Goal: Information Seeking & Learning: Learn about a topic

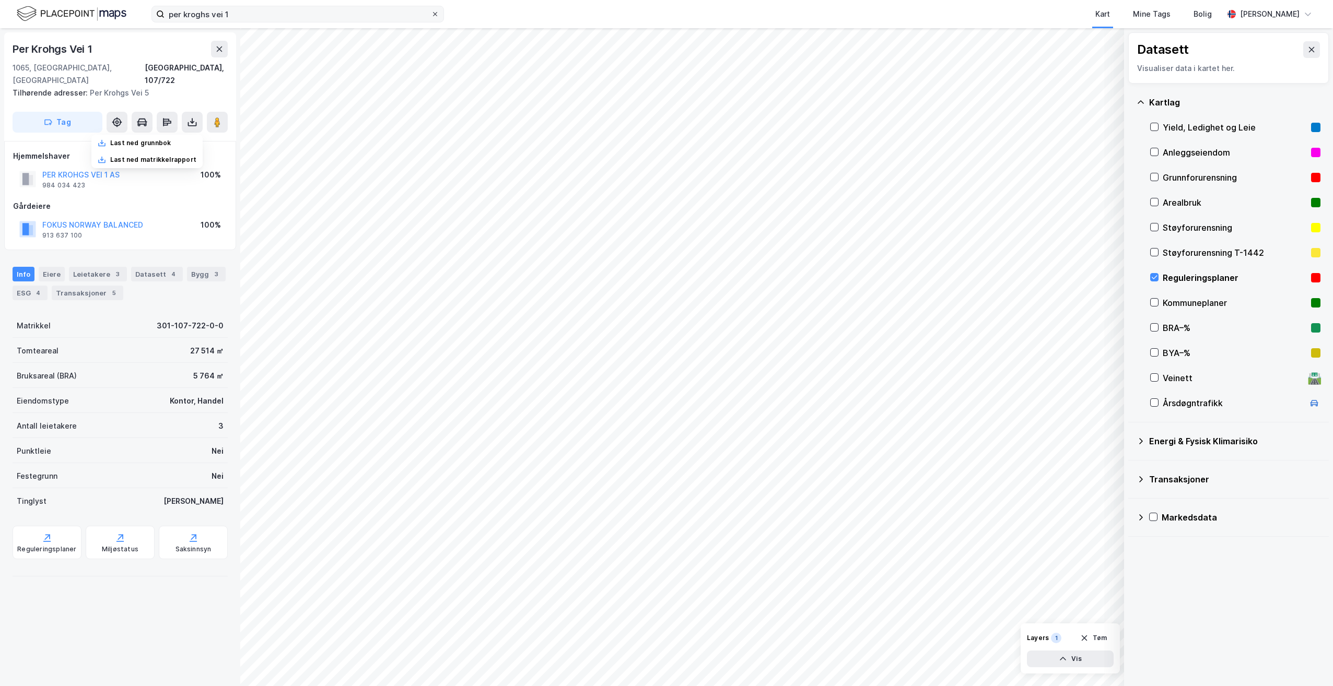
click at [437, 14] on icon at bounding box center [435, 14] width 6 height 6
click at [431, 14] on input "per kroghs vei 1" at bounding box center [297, 14] width 266 height 16
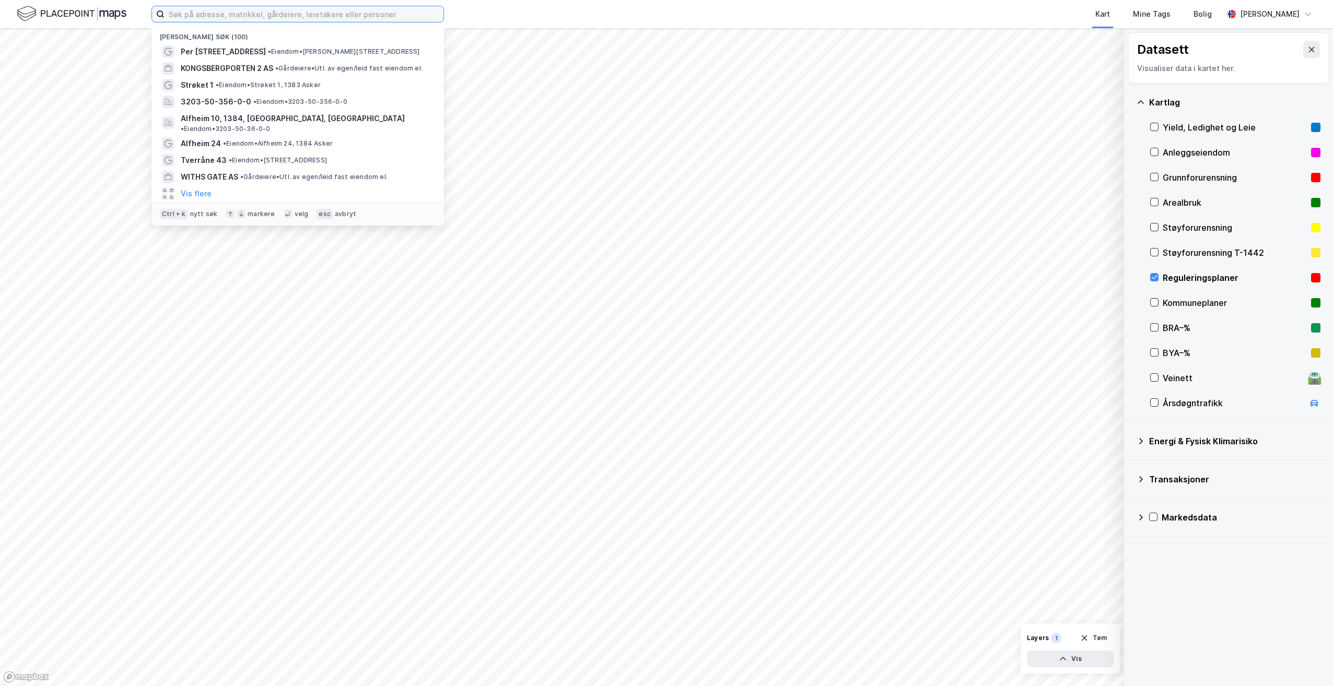
click at [259, 16] on input at bounding box center [303, 14] width 279 height 16
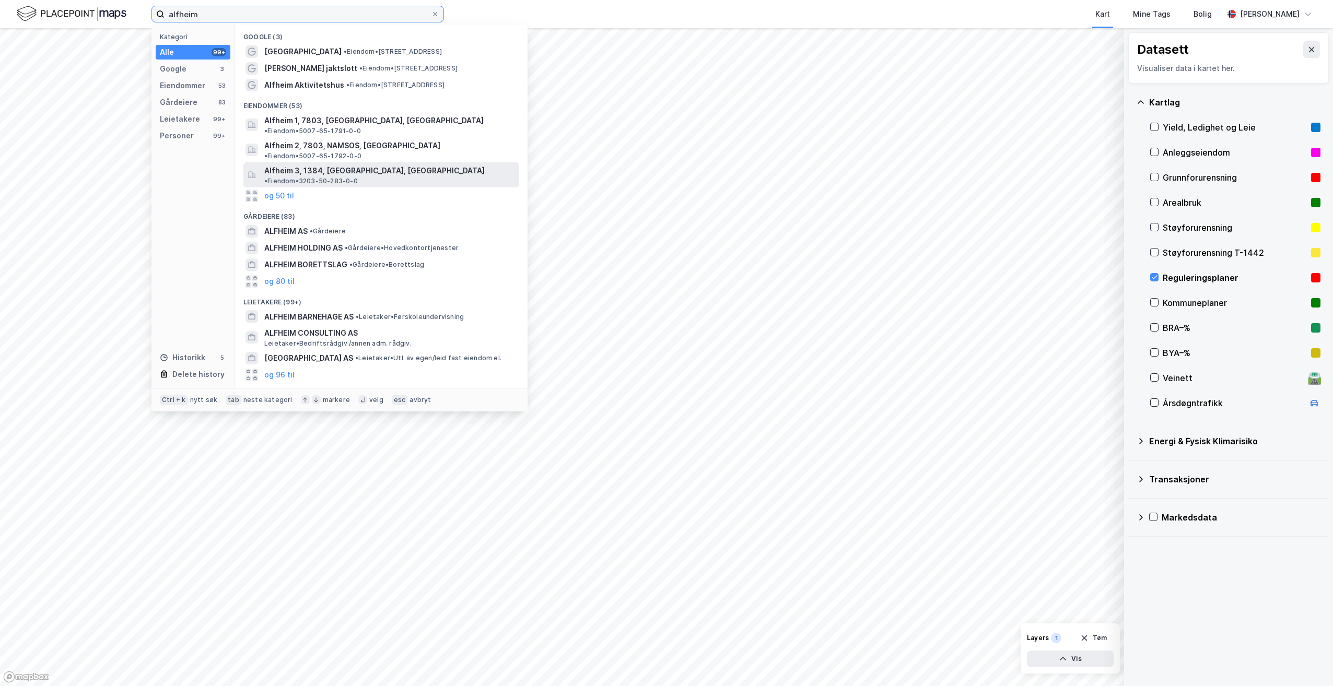
type input "alfheim"
click at [320, 164] on span "Alfheim 3, 1384, [GEOGRAPHIC_DATA], [GEOGRAPHIC_DATA]" at bounding box center [374, 170] width 220 height 13
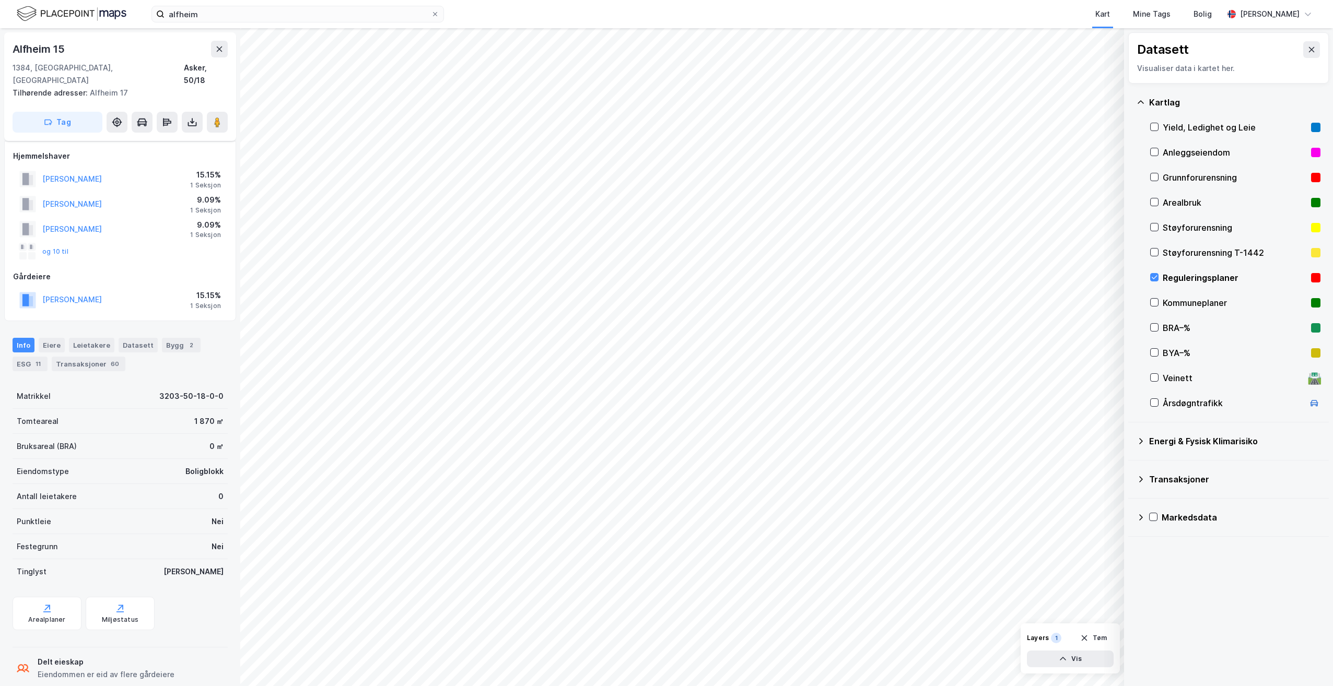
scroll to position [50, 0]
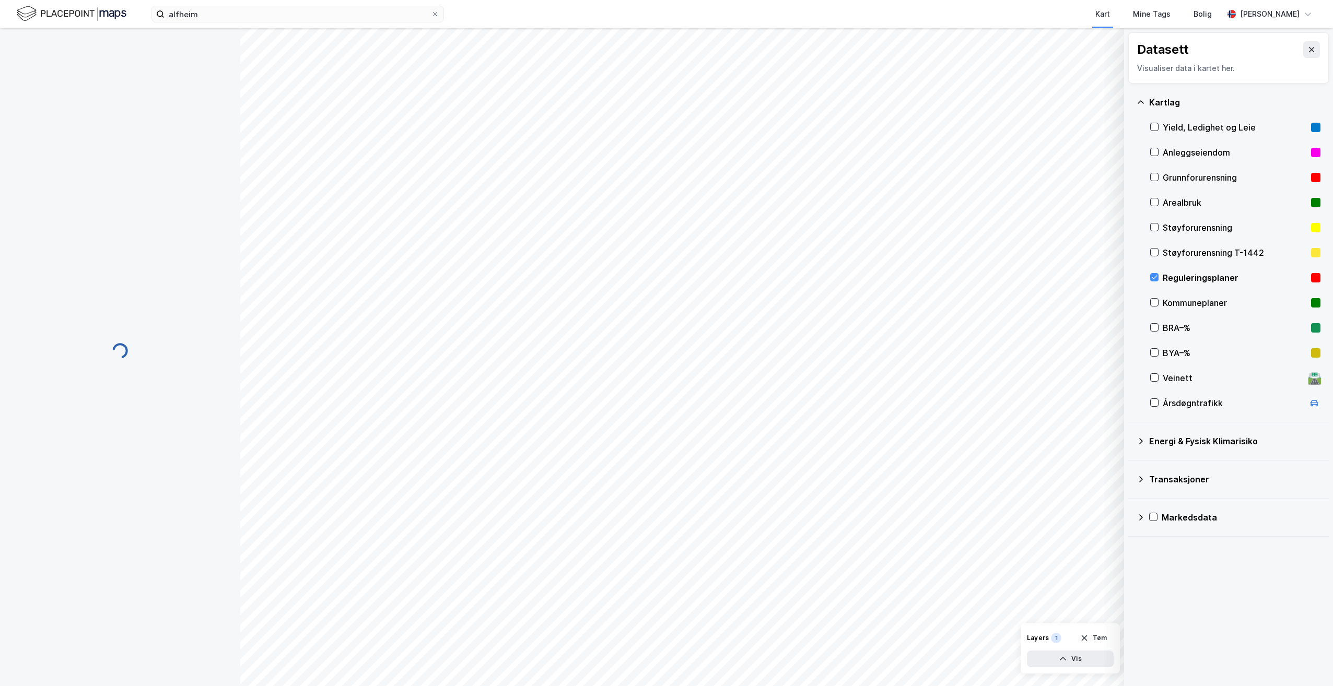
scroll to position [50, 0]
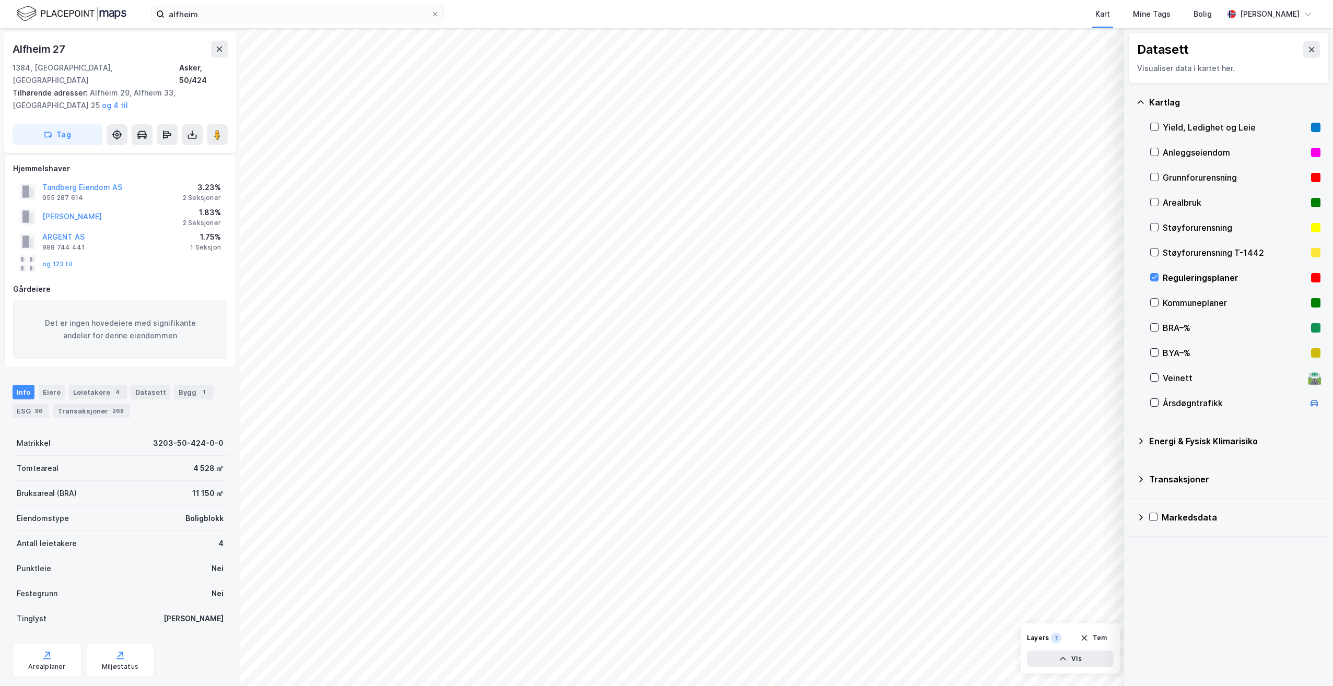
scroll to position [50, 0]
